Goal: Navigation & Orientation: Find specific page/section

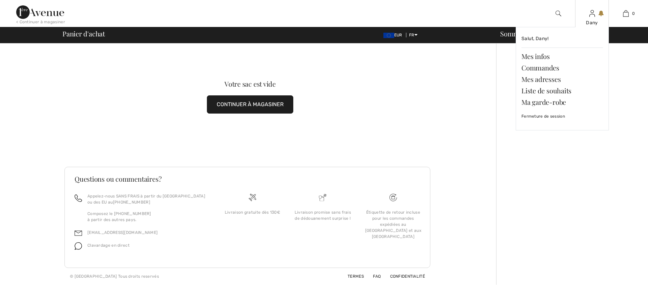
click at [596, 18] on div "Dany Salut, Dany! Mes infos Commandes Mes adresses Liste de souhaits Ma garde-r…" at bounding box center [592, 13] width 34 height 27
click at [548, 90] on link "Liste de souhaits" at bounding box center [562, 90] width 82 height 11
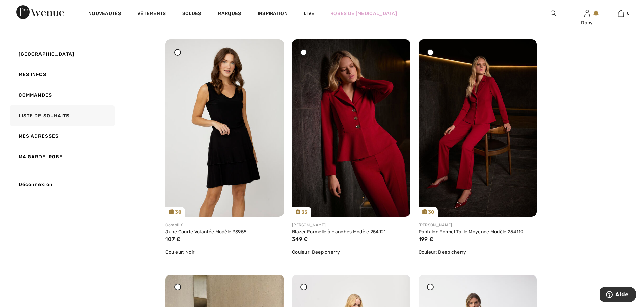
scroll to position [135, 0]
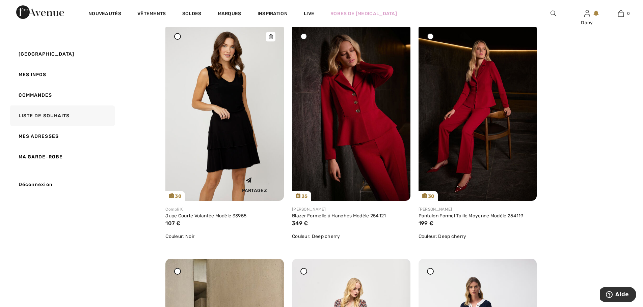
click at [244, 146] on img at bounding box center [224, 112] width 118 height 177
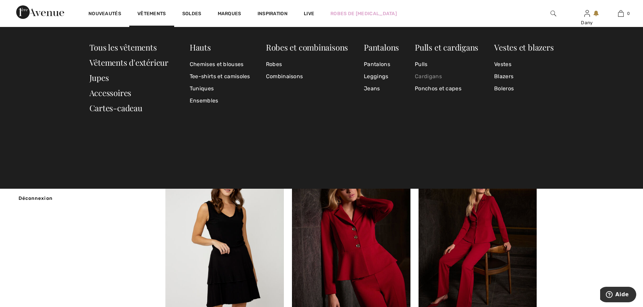
click at [431, 77] on link "Cardigans" at bounding box center [446, 77] width 63 height 12
click at [496, 65] on link "Vestes" at bounding box center [523, 64] width 59 height 12
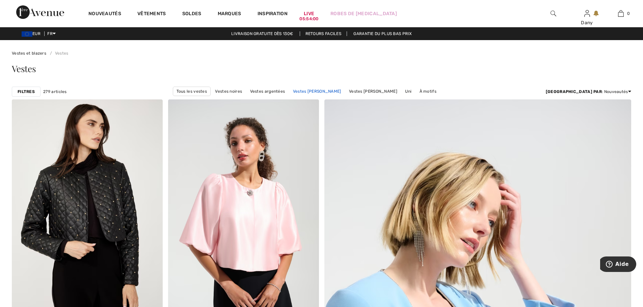
click at [345, 90] on link "Vestes [PERSON_NAME]" at bounding box center [317, 91] width 55 height 9
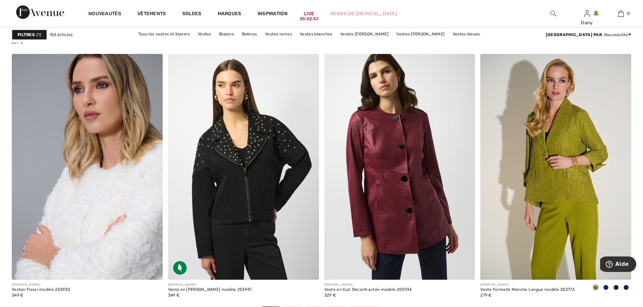
scroll to position [3914, 0]
